Goal: Information Seeking & Learning: Check status

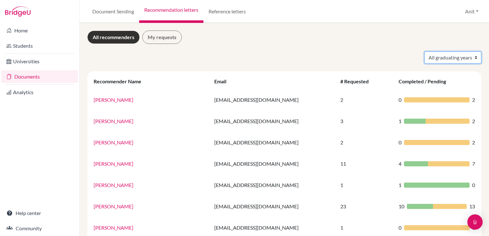
click at [464, 54] on select "All graduating years 2020 2021 2022 2023 2024 2025 2026 2027 2028" at bounding box center [453, 58] width 57 height 12
select select "2026"
click at [425, 52] on select "All graduating years 2020 2021 2022 2023 2024 2025 2026 2027 2028" at bounding box center [453, 58] width 57 height 12
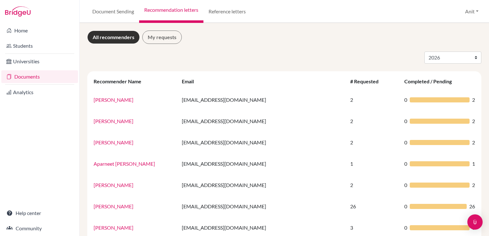
select select "2026"
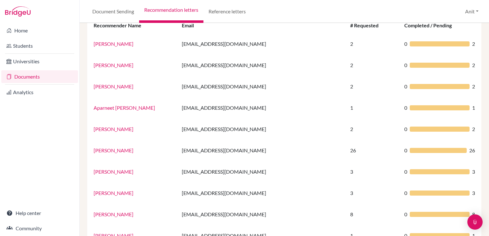
scroll to position [57, 0]
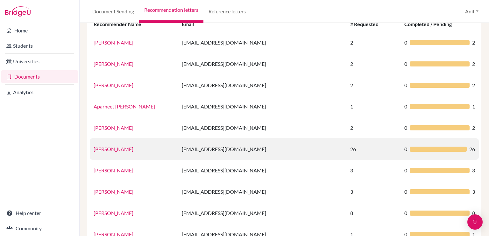
click at [117, 150] on link "[PERSON_NAME]" at bounding box center [114, 149] width 40 height 6
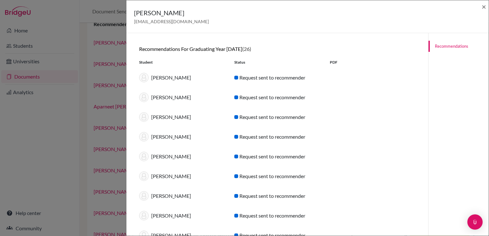
scroll to position [0, 0]
click at [486, 7] on span "×" at bounding box center [484, 6] width 4 height 9
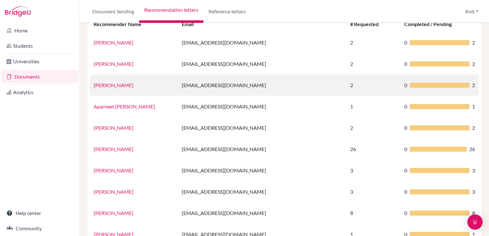
click at [108, 84] on link "[PERSON_NAME]" at bounding box center [114, 85] width 40 height 6
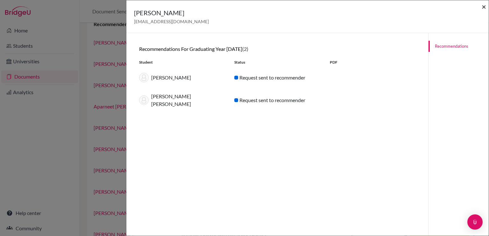
click at [482, 7] on span "×" at bounding box center [484, 6] width 4 height 9
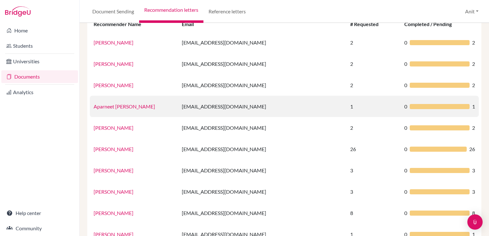
click at [114, 109] on td "Aparneet [PERSON_NAME]" at bounding box center [134, 106] width 88 height 21
click at [113, 105] on link "Aparneet [PERSON_NAME]" at bounding box center [124, 107] width 61 height 6
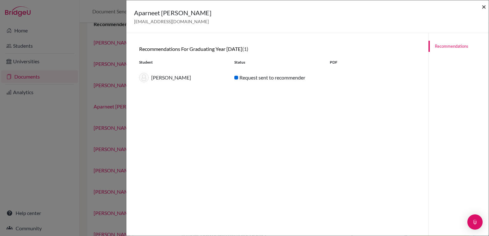
click at [484, 7] on span "×" at bounding box center [484, 6] width 4 height 9
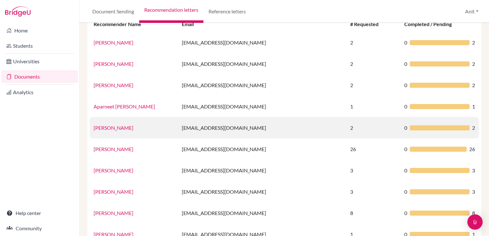
click at [118, 128] on link "[PERSON_NAME]" at bounding box center [114, 128] width 40 height 6
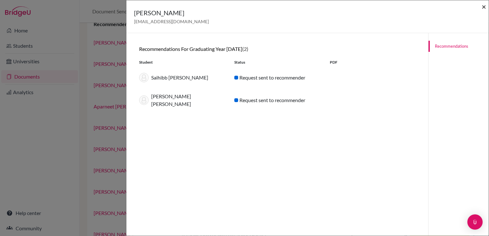
click at [484, 5] on span "×" at bounding box center [484, 6] width 4 height 9
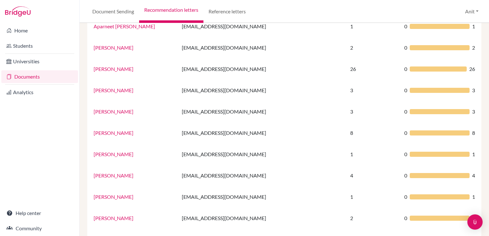
scroll to position [139, 0]
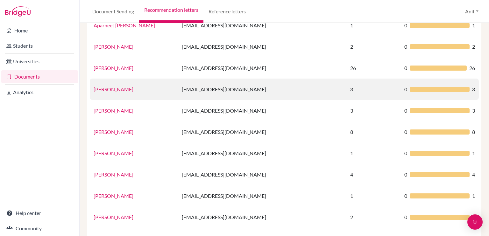
click at [117, 90] on link "[PERSON_NAME]" at bounding box center [114, 89] width 40 height 6
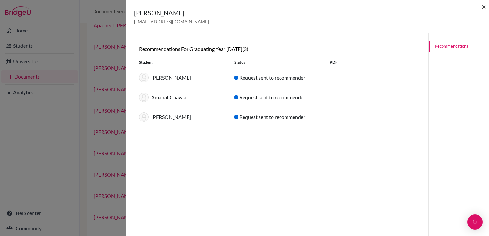
click at [483, 8] on span "×" at bounding box center [484, 6] width 4 height 9
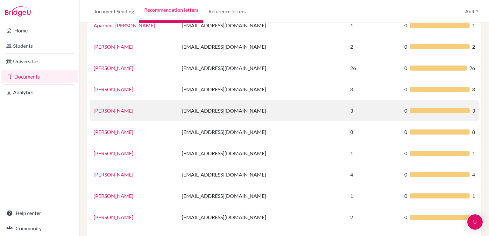
click at [110, 111] on link "[PERSON_NAME]" at bounding box center [114, 111] width 40 height 6
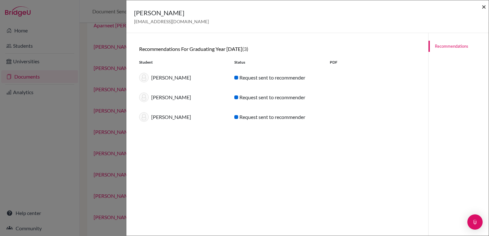
click at [482, 6] on span "×" at bounding box center [484, 6] width 4 height 9
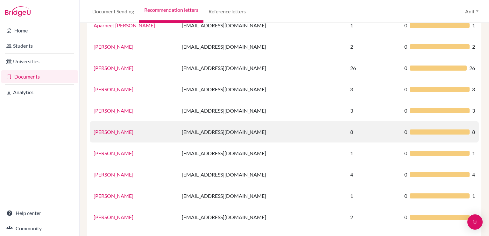
click at [113, 133] on link "[PERSON_NAME]" at bounding box center [114, 132] width 40 height 6
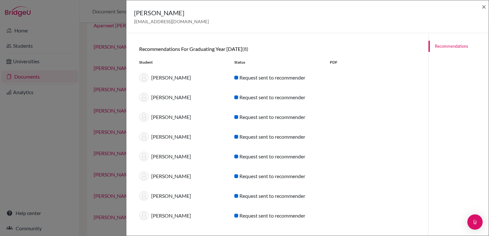
scroll to position [33, 0]
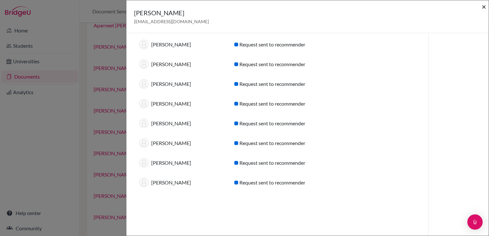
click at [485, 5] on span "×" at bounding box center [484, 6] width 4 height 9
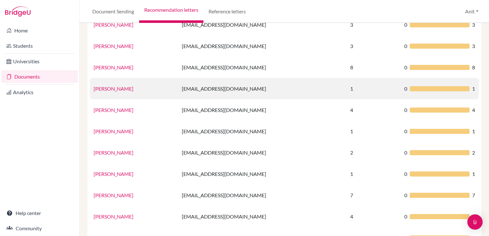
scroll to position [204, 0]
click at [113, 89] on link "[PERSON_NAME]" at bounding box center [114, 88] width 40 height 6
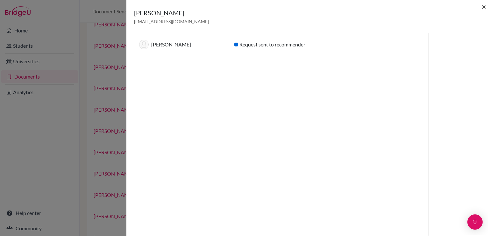
click at [484, 6] on span "×" at bounding box center [484, 6] width 4 height 9
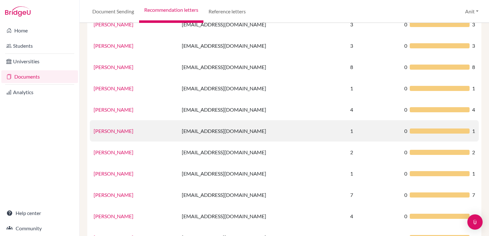
click at [108, 132] on link "[PERSON_NAME]" at bounding box center [114, 131] width 40 height 6
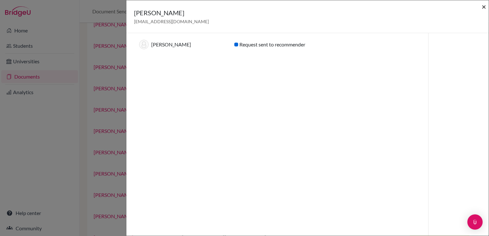
click at [485, 8] on span "×" at bounding box center [484, 6] width 4 height 9
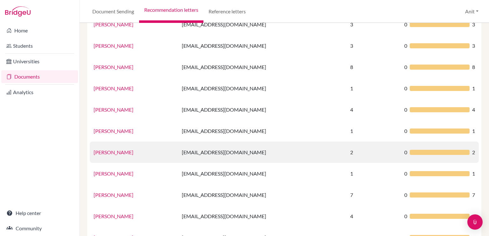
click at [100, 153] on link "[PERSON_NAME]" at bounding box center [114, 152] width 40 height 6
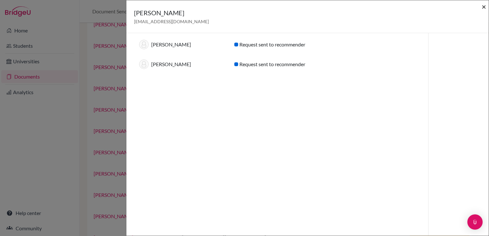
click at [486, 6] on span "×" at bounding box center [484, 6] width 4 height 9
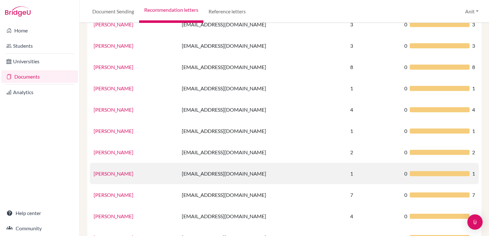
click at [108, 174] on link "[PERSON_NAME]" at bounding box center [114, 174] width 40 height 6
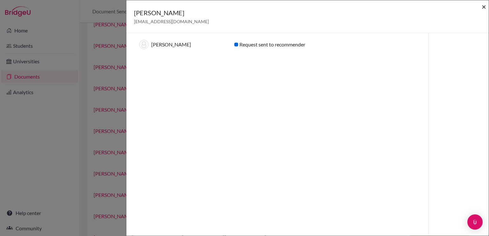
click at [485, 5] on span "×" at bounding box center [484, 6] width 4 height 9
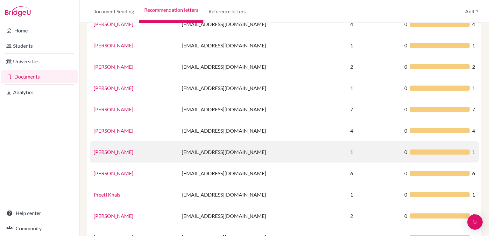
scroll to position [289, 0]
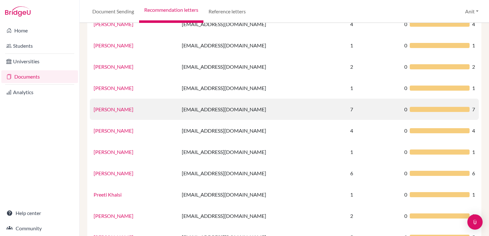
click at [119, 109] on link "[PERSON_NAME]" at bounding box center [114, 109] width 40 height 6
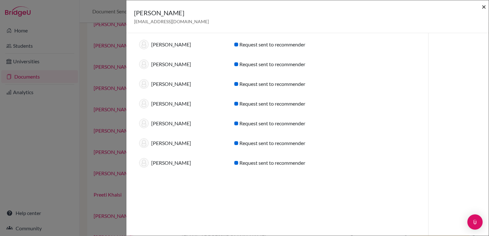
click at [484, 8] on span "×" at bounding box center [484, 6] width 4 height 9
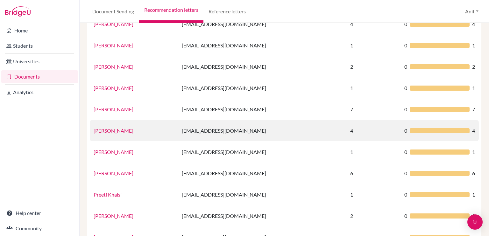
click at [110, 132] on link "[PERSON_NAME]" at bounding box center [114, 131] width 40 height 6
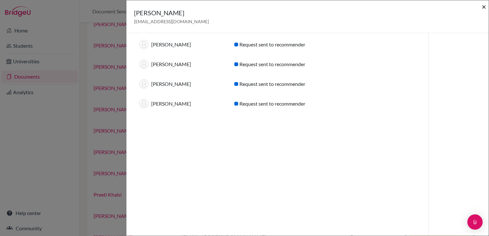
click at [484, 7] on span "×" at bounding box center [484, 6] width 4 height 9
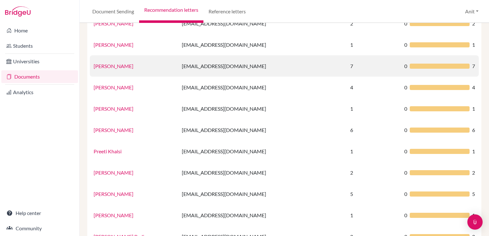
scroll to position [339, 0]
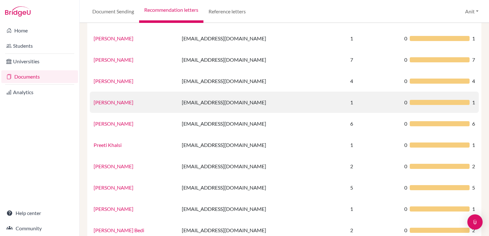
click at [109, 100] on link "[PERSON_NAME]" at bounding box center [114, 102] width 40 height 6
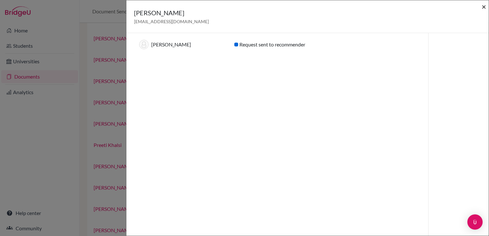
click at [483, 8] on span "×" at bounding box center [484, 6] width 4 height 9
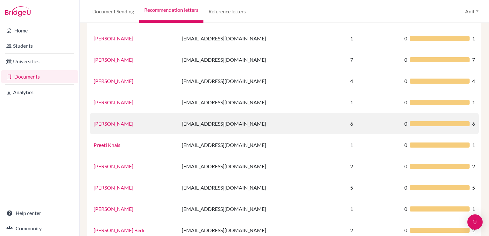
click at [108, 126] on link "[PERSON_NAME]" at bounding box center [114, 124] width 40 height 6
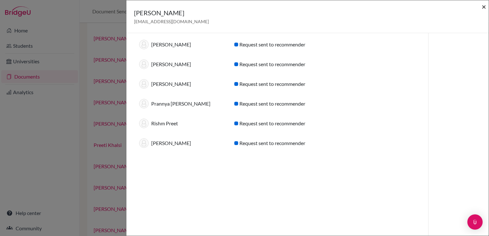
click at [483, 9] on span "×" at bounding box center [484, 6] width 4 height 9
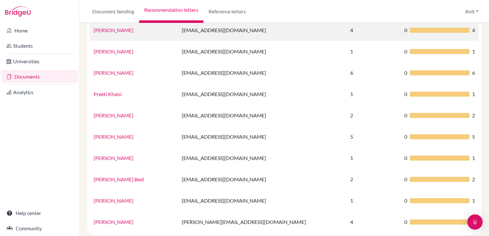
scroll to position [397, 0]
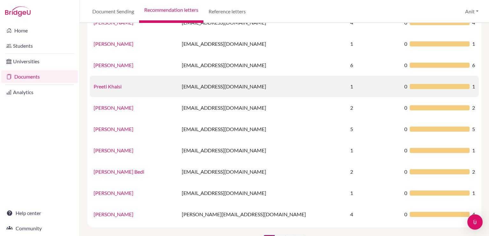
click at [105, 86] on link "Preeti Khalsi" at bounding box center [108, 86] width 28 height 6
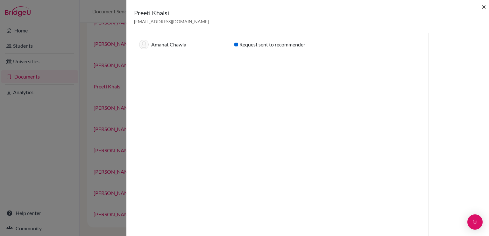
click at [484, 6] on span "×" at bounding box center [484, 6] width 4 height 9
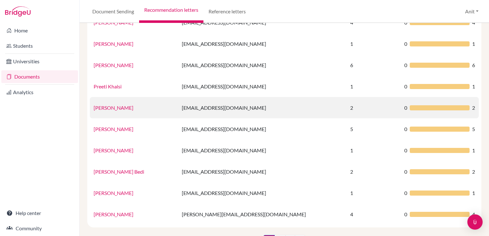
click at [110, 106] on link "[PERSON_NAME]" at bounding box center [114, 108] width 40 height 6
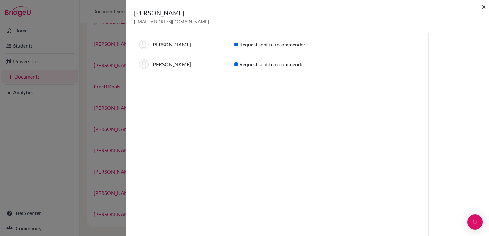
click at [484, 7] on span "×" at bounding box center [484, 6] width 4 height 9
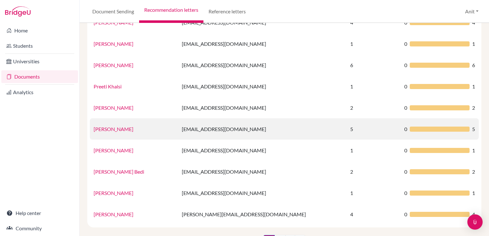
click at [108, 129] on link "[PERSON_NAME]" at bounding box center [114, 129] width 40 height 6
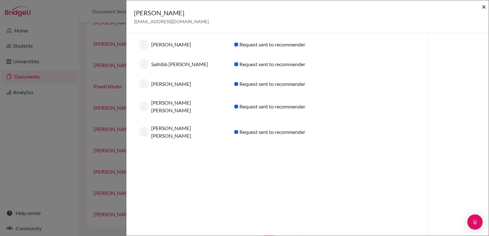
click at [484, 7] on span "×" at bounding box center [484, 6] width 4 height 9
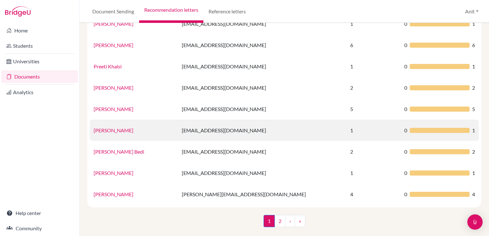
scroll to position [421, 0]
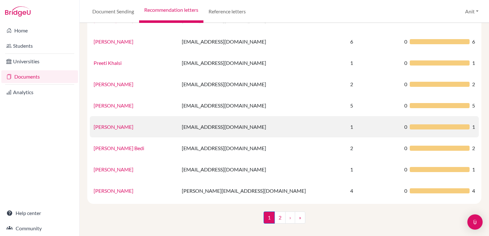
click at [104, 125] on link "[PERSON_NAME]" at bounding box center [114, 127] width 40 height 6
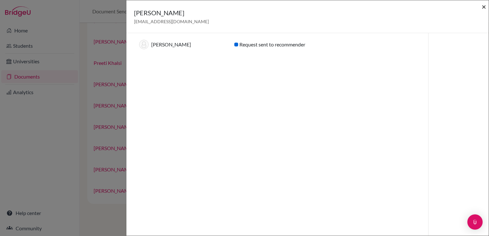
click at [484, 4] on span "×" at bounding box center [484, 6] width 4 height 9
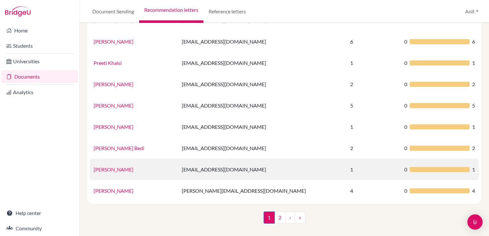
click at [126, 171] on link "[PERSON_NAME]" at bounding box center [114, 170] width 40 height 6
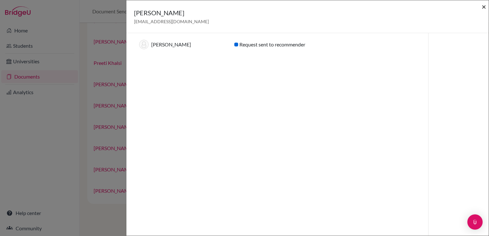
click at [486, 7] on span "×" at bounding box center [484, 6] width 4 height 9
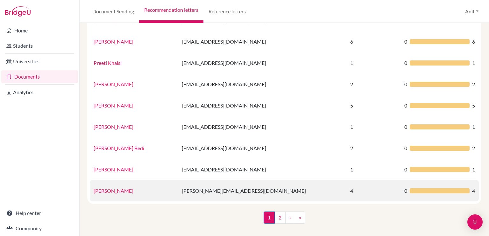
click at [114, 192] on link "[PERSON_NAME]" at bounding box center [114, 191] width 40 height 6
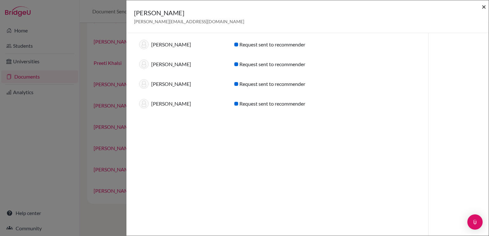
click at [484, 5] on span "×" at bounding box center [484, 6] width 4 height 9
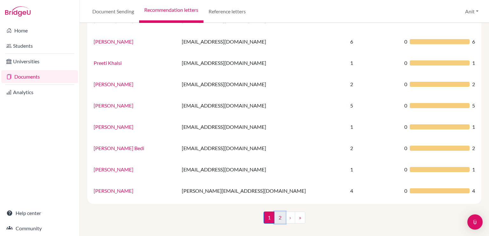
click at [275, 214] on link "2" at bounding box center [280, 218] width 11 height 12
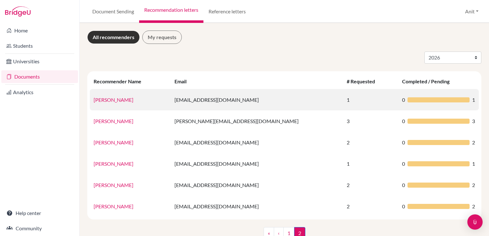
click at [101, 100] on link "[PERSON_NAME]" at bounding box center [114, 100] width 40 height 6
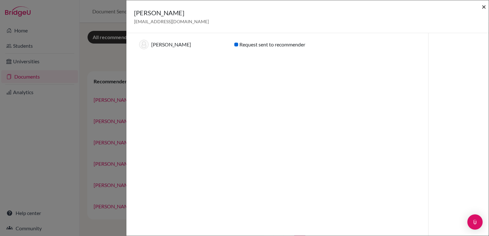
drag, startPoint x: 483, startPoint y: 7, endPoint x: 112, endPoint y: 100, distance: 382.4
click at [112, 100] on div "[PERSON_NAME] [PERSON_NAME][EMAIL_ADDRESS][DOMAIN_NAME] × Recommendations for g…" at bounding box center [244, 118] width 489 height 236
click at [483, 3] on span "×" at bounding box center [484, 6] width 4 height 9
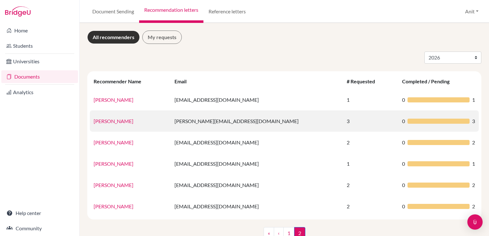
click at [112, 122] on link "[PERSON_NAME]" at bounding box center [114, 121] width 40 height 6
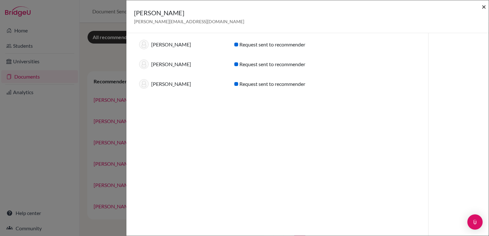
click at [485, 4] on span "×" at bounding box center [484, 6] width 4 height 9
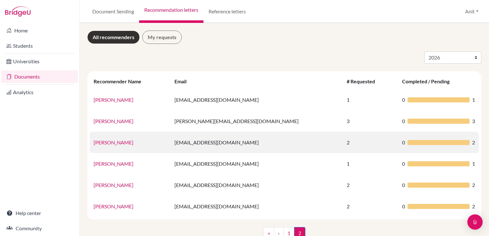
click at [104, 142] on link "[PERSON_NAME]" at bounding box center [114, 143] width 40 height 6
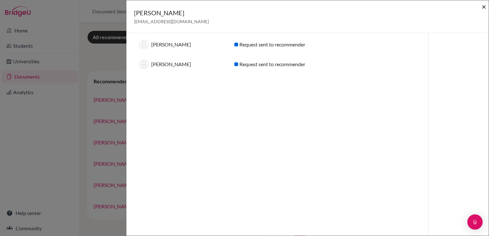
click at [485, 6] on span "×" at bounding box center [484, 6] width 4 height 9
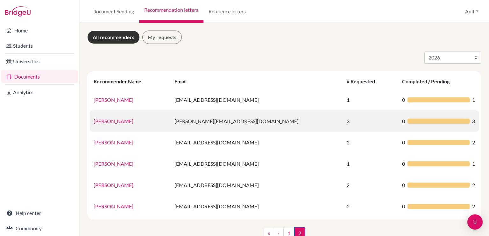
scroll to position [15, 0]
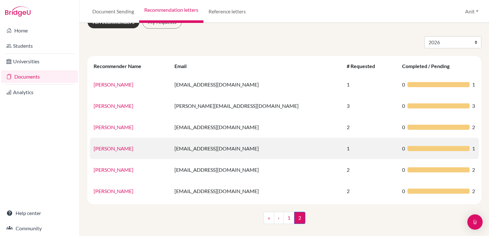
click at [107, 152] on td "[PERSON_NAME]" at bounding box center [130, 148] width 81 height 21
click at [105, 149] on link "[PERSON_NAME]" at bounding box center [114, 149] width 40 height 6
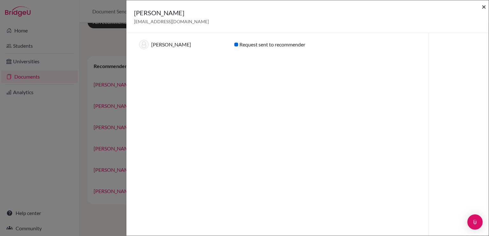
click at [484, 6] on span "×" at bounding box center [484, 6] width 4 height 9
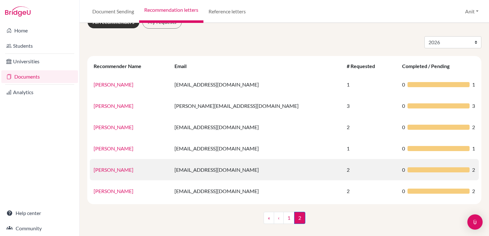
click at [116, 169] on link "[PERSON_NAME]" at bounding box center [114, 170] width 40 height 6
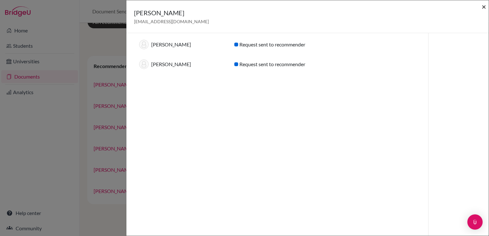
click at [485, 4] on span "×" at bounding box center [484, 6] width 4 height 9
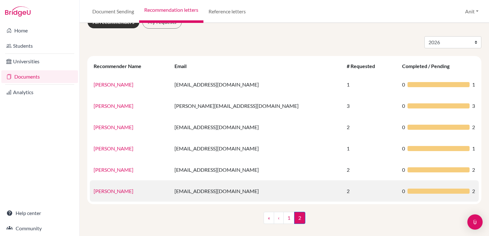
click at [104, 194] on link "[PERSON_NAME]" at bounding box center [114, 191] width 40 height 6
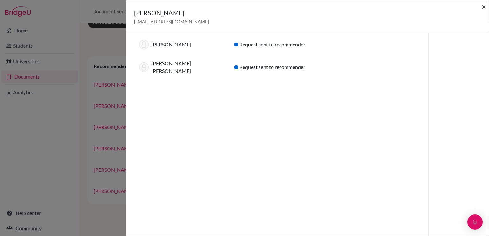
click at [486, 5] on span "×" at bounding box center [484, 6] width 4 height 9
